Goal: Task Accomplishment & Management: Manage account settings

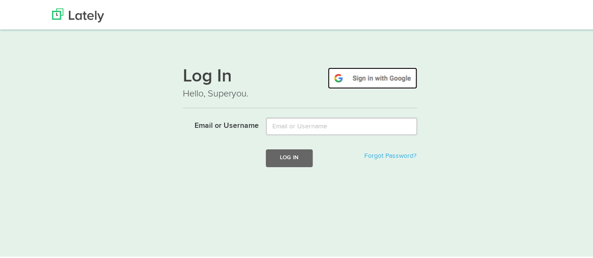
click at [355, 81] on img at bounding box center [373, 77] width 90 height 22
click at [382, 81] on img at bounding box center [373, 77] width 90 height 22
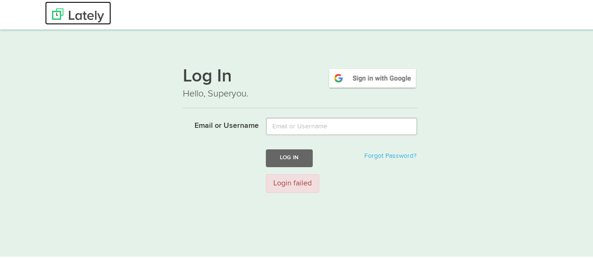
click at [75, 18] on img at bounding box center [78, 14] width 52 height 14
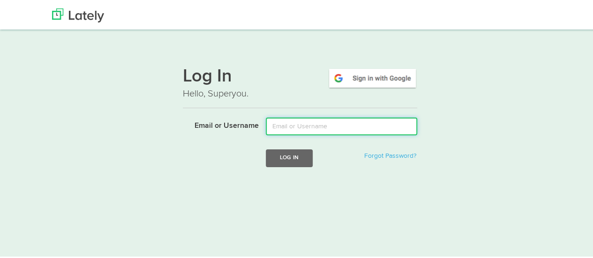
click at [315, 125] on input "Email or Username" at bounding box center [341, 125] width 151 height 18
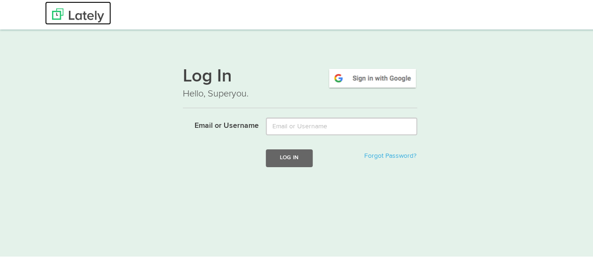
click at [81, 20] on img at bounding box center [78, 14] width 52 height 14
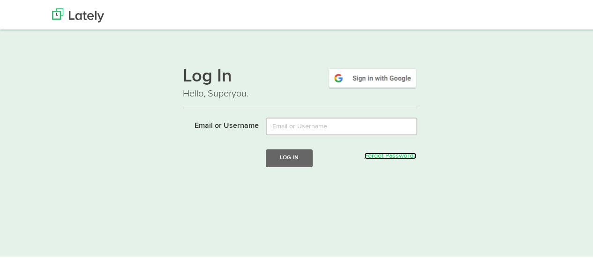
click at [380, 156] on link "Forgot Password?" at bounding box center [390, 154] width 52 height 7
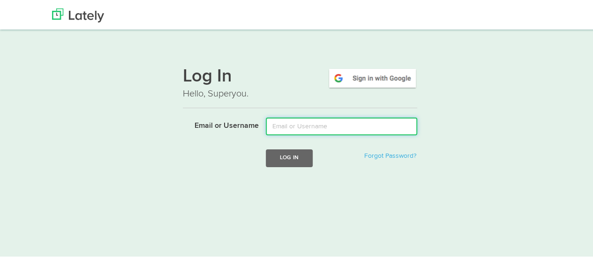
click at [321, 126] on input "Email or Username" at bounding box center [341, 125] width 151 height 18
type input "romacuyos.eo@gmail.com"
click at [266, 148] on button "Log In" at bounding box center [289, 156] width 47 height 17
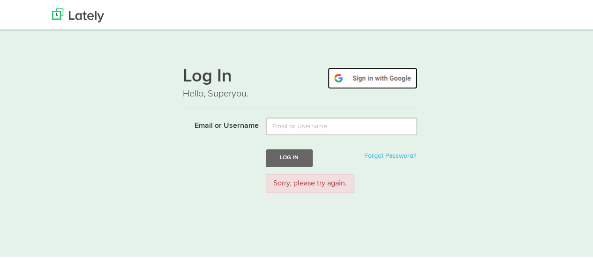
click at [364, 85] on img at bounding box center [373, 77] width 90 height 22
